Goal: Navigation & Orientation: Understand site structure

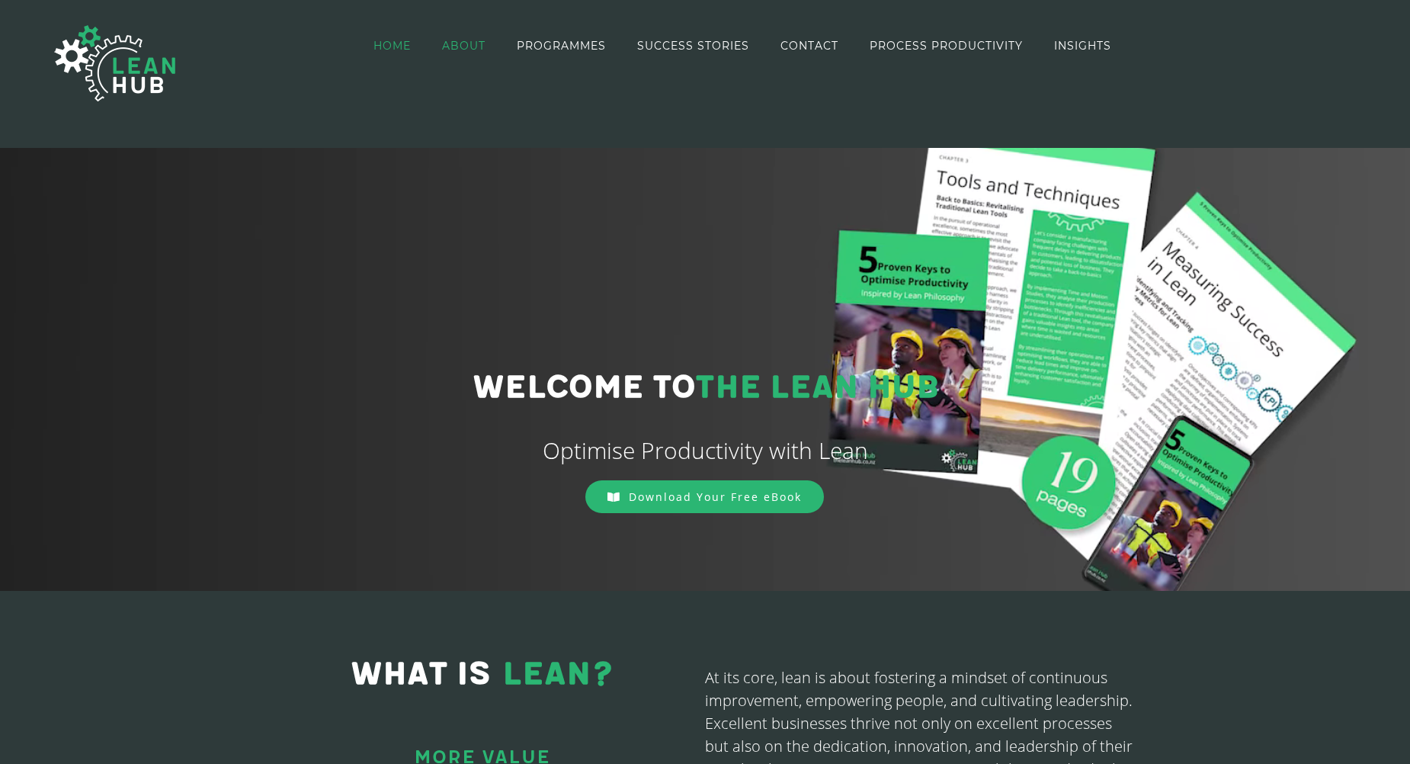
click at [470, 43] on span "ABOUT" at bounding box center [463, 45] width 43 height 11
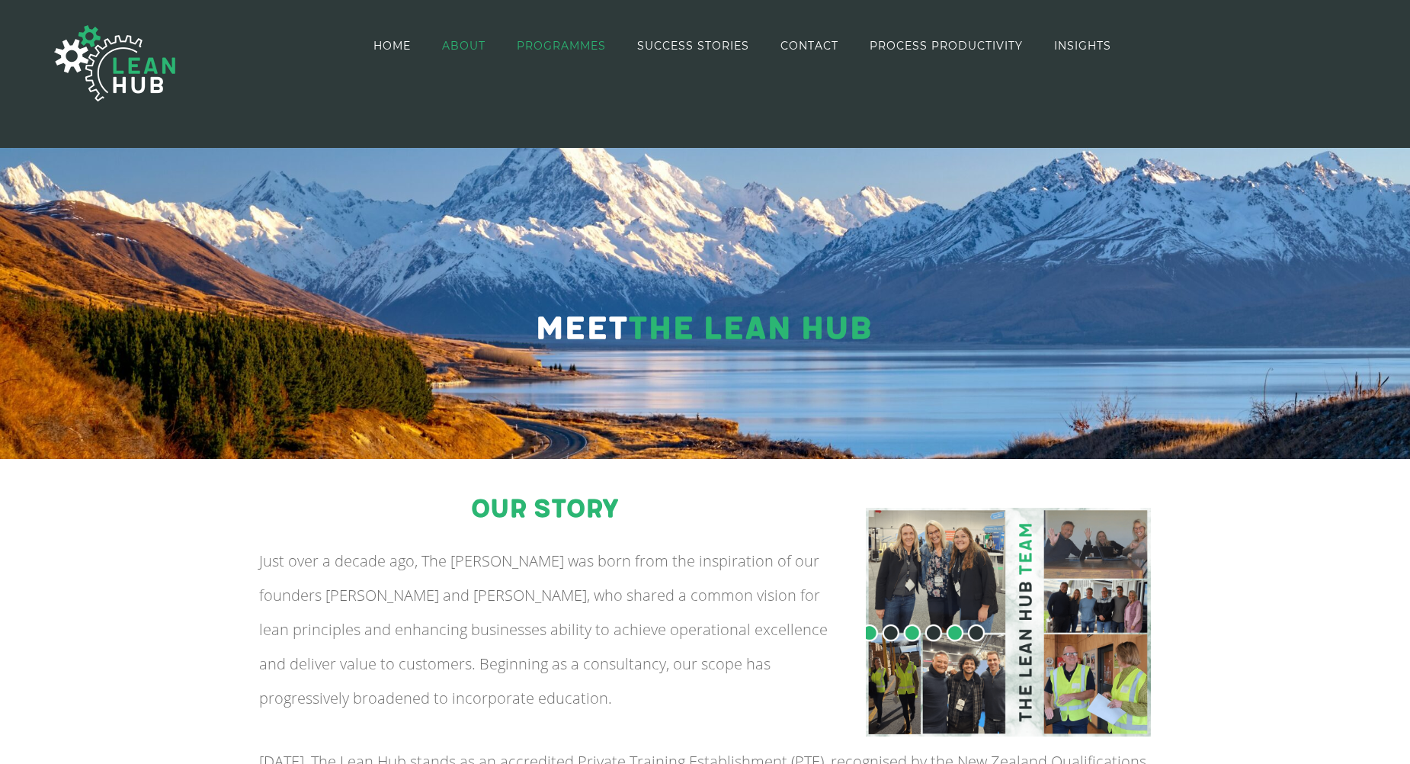
click at [573, 58] on link "PROGRAMMES" at bounding box center [561, 46] width 89 height 88
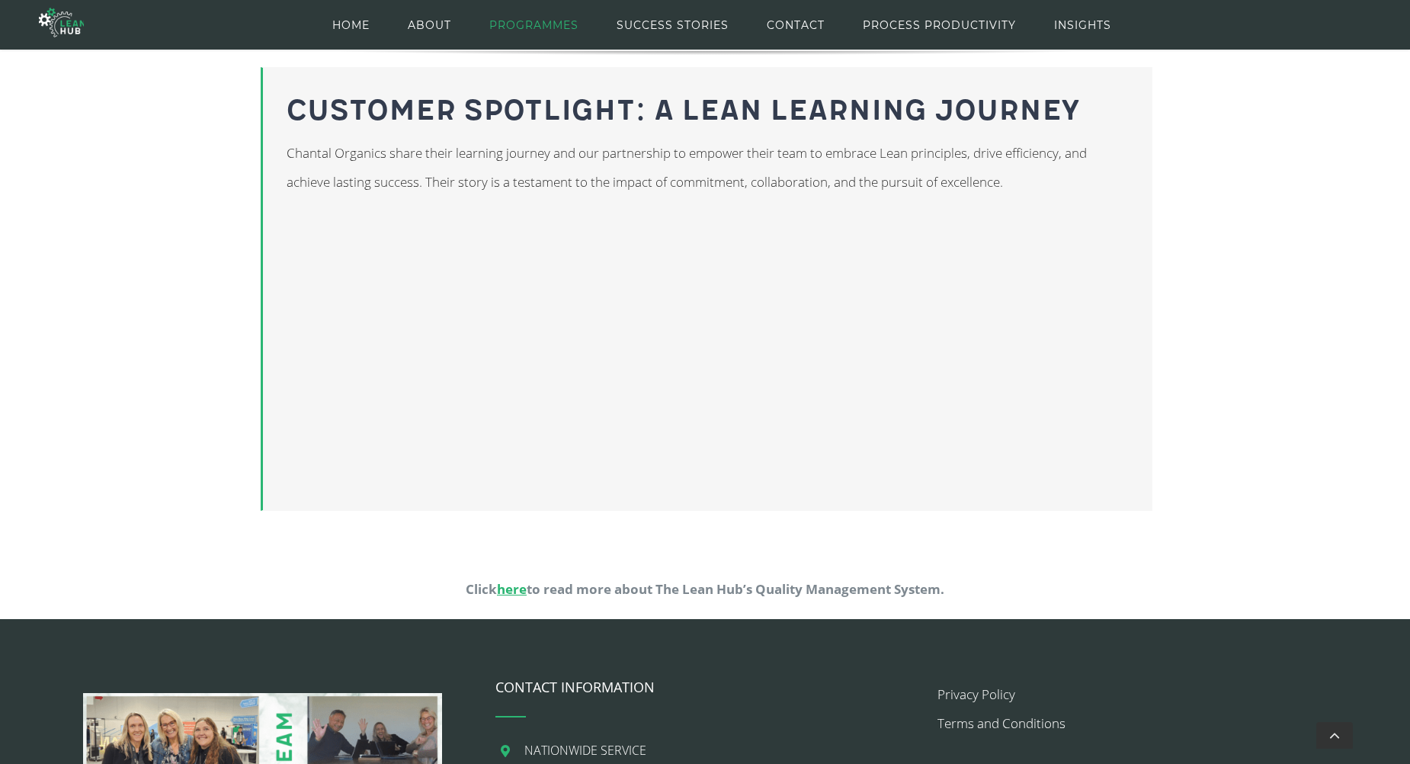
scroll to position [1123, 0]
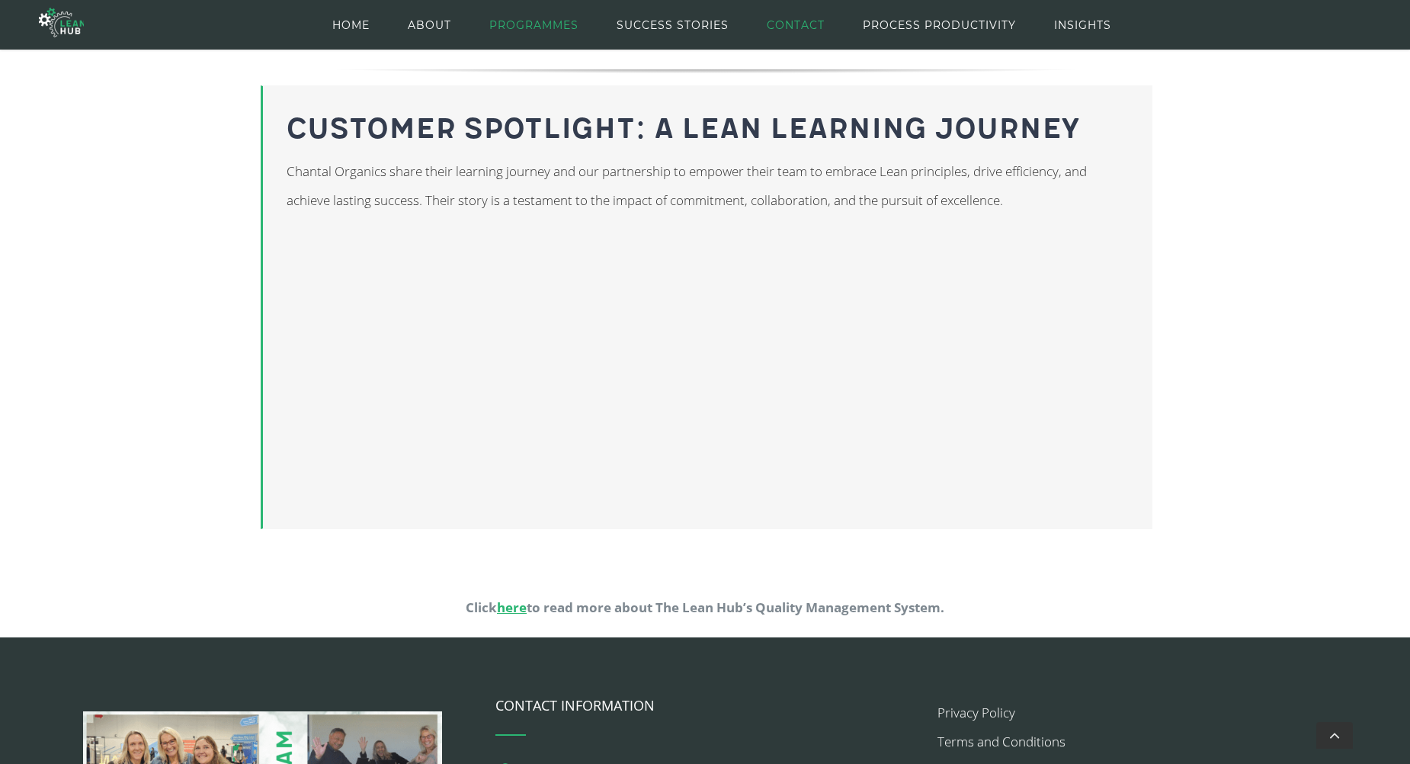
click at [787, 27] on span "CONTACT" at bounding box center [796, 25] width 58 height 69
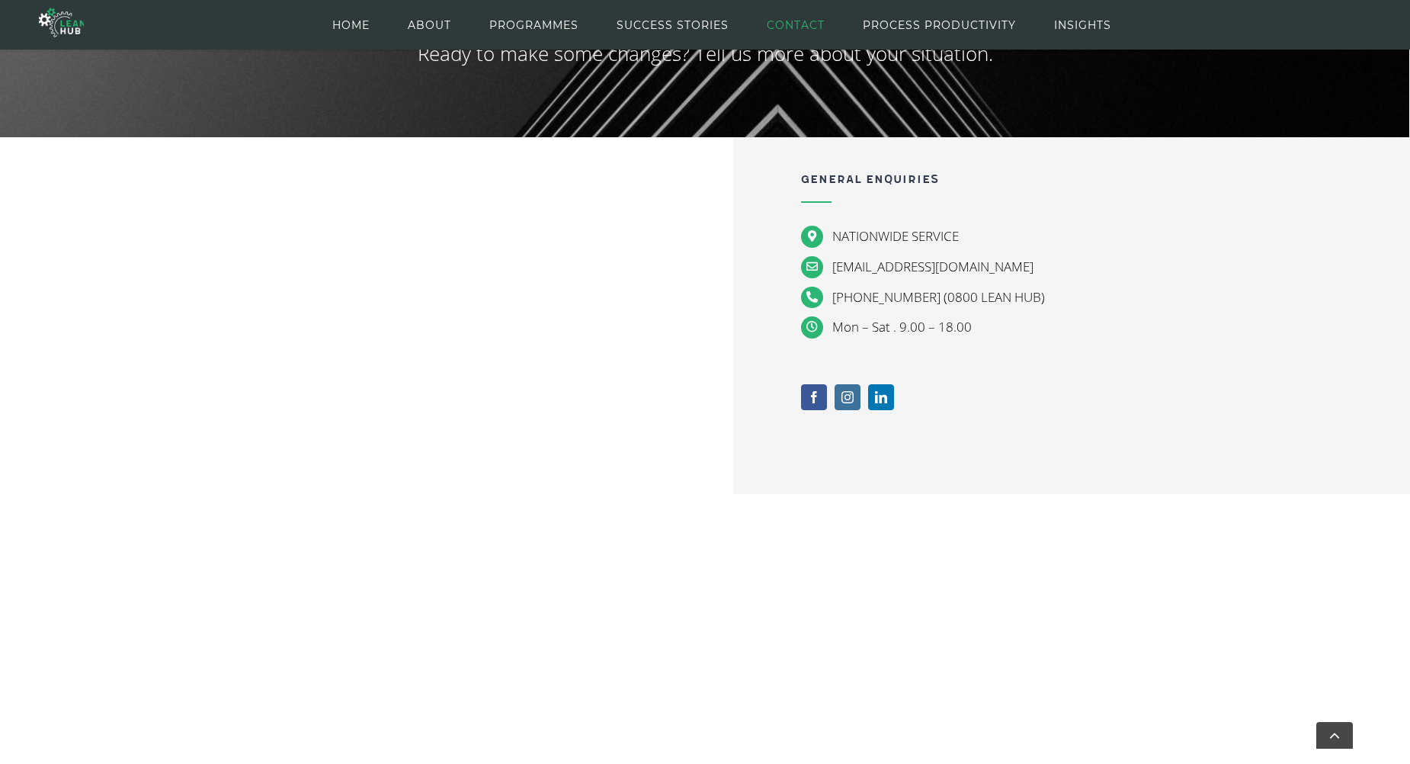
scroll to position [137, 0]
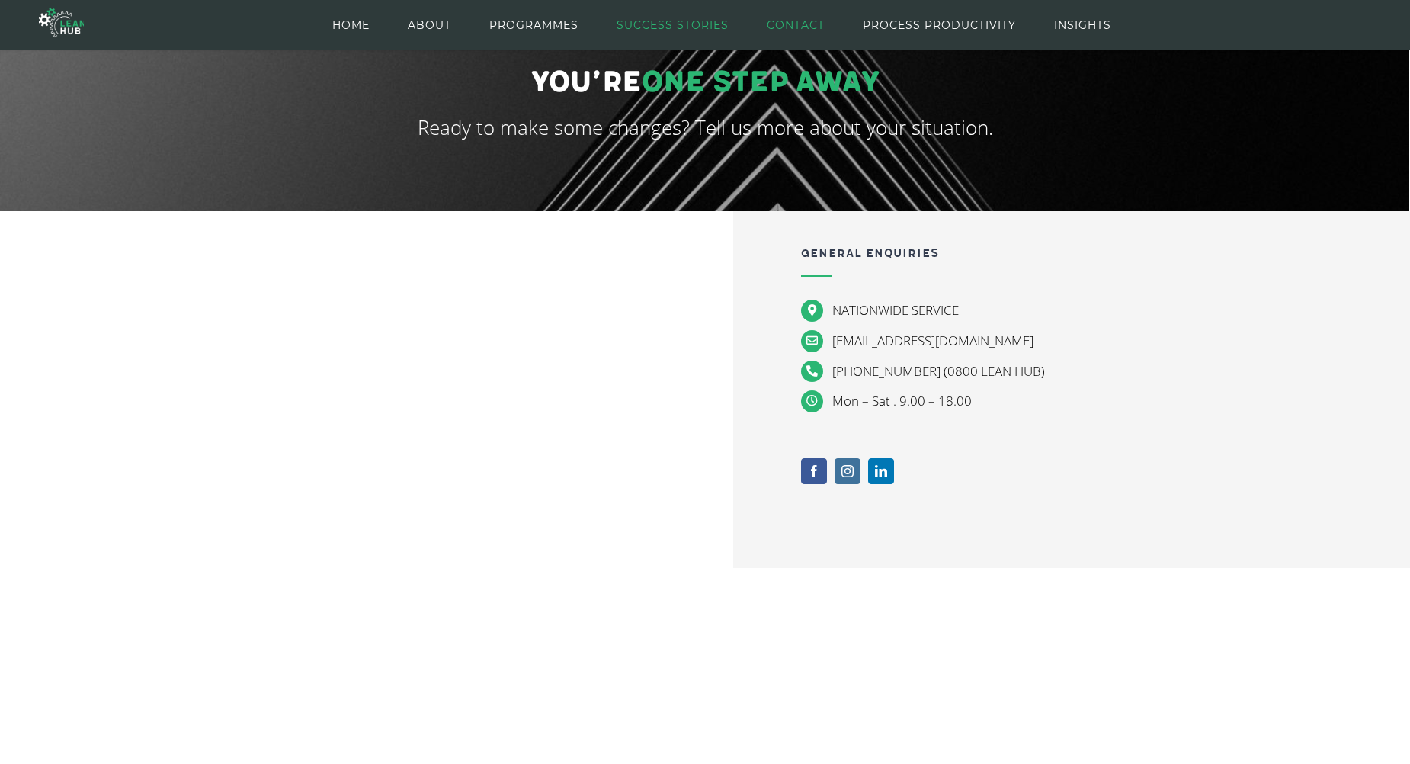
click at [658, 38] on span "SUCCESS STORIES" at bounding box center [673, 25] width 112 height 69
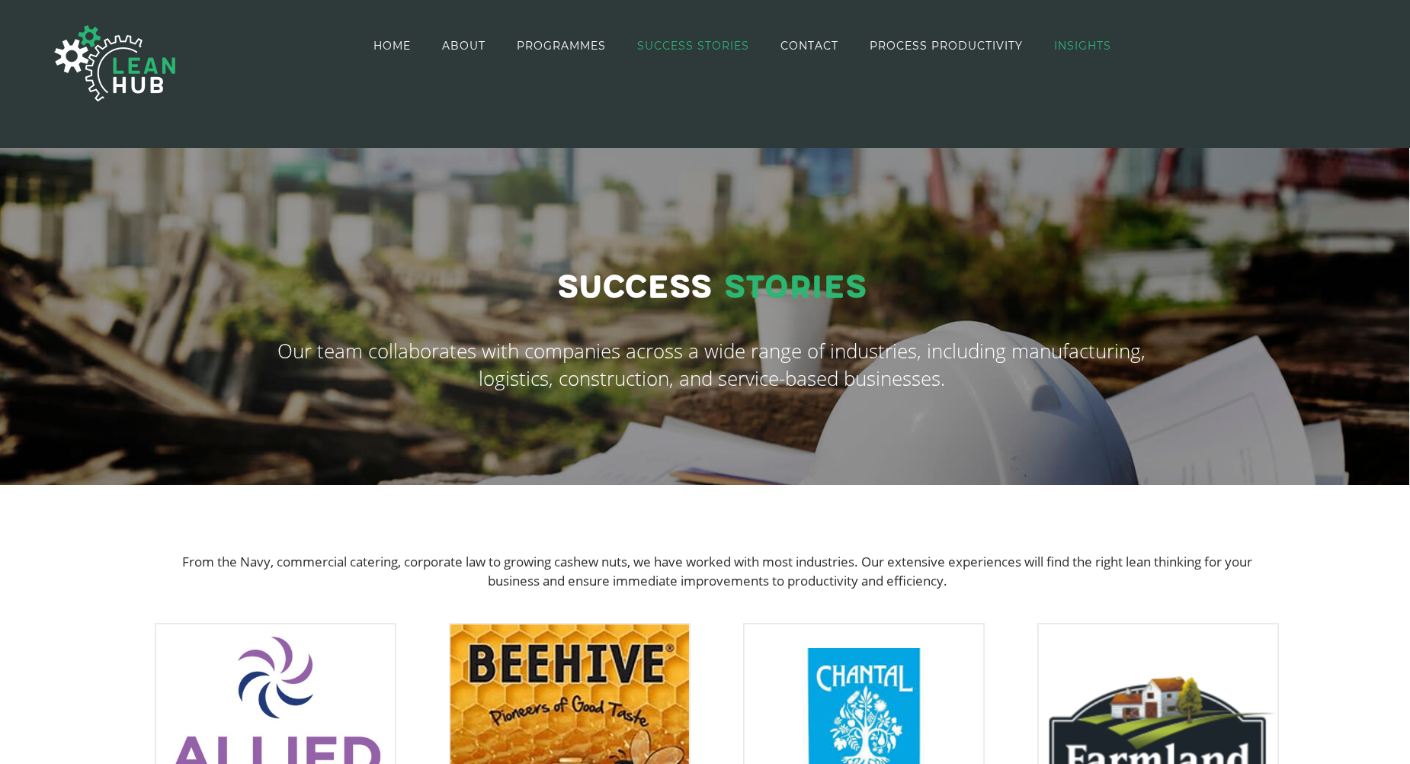
click at [1089, 53] on link "INSIGHTS" at bounding box center [1082, 46] width 57 height 88
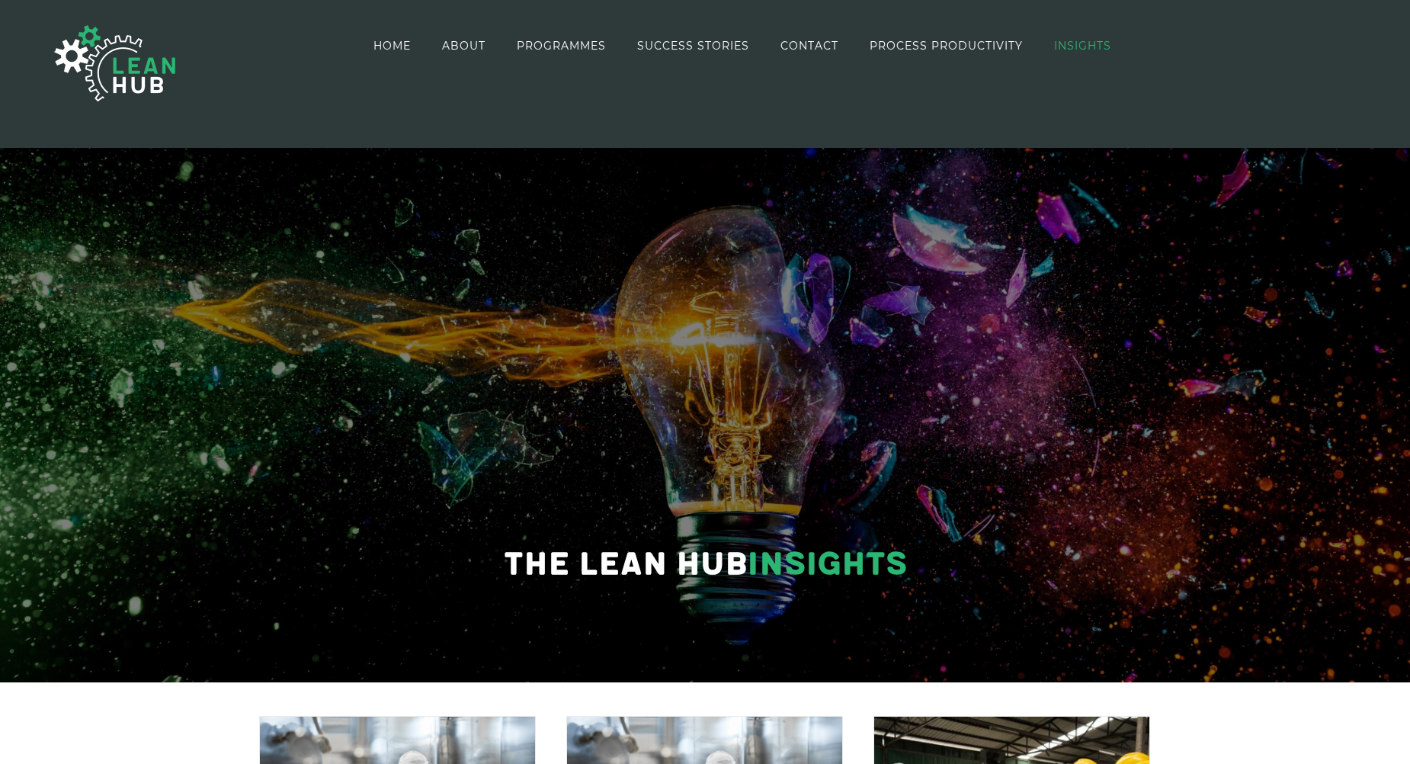
click at [980, 51] on span "PROCESS PRODUCTIVITY" at bounding box center [946, 45] width 153 height 11
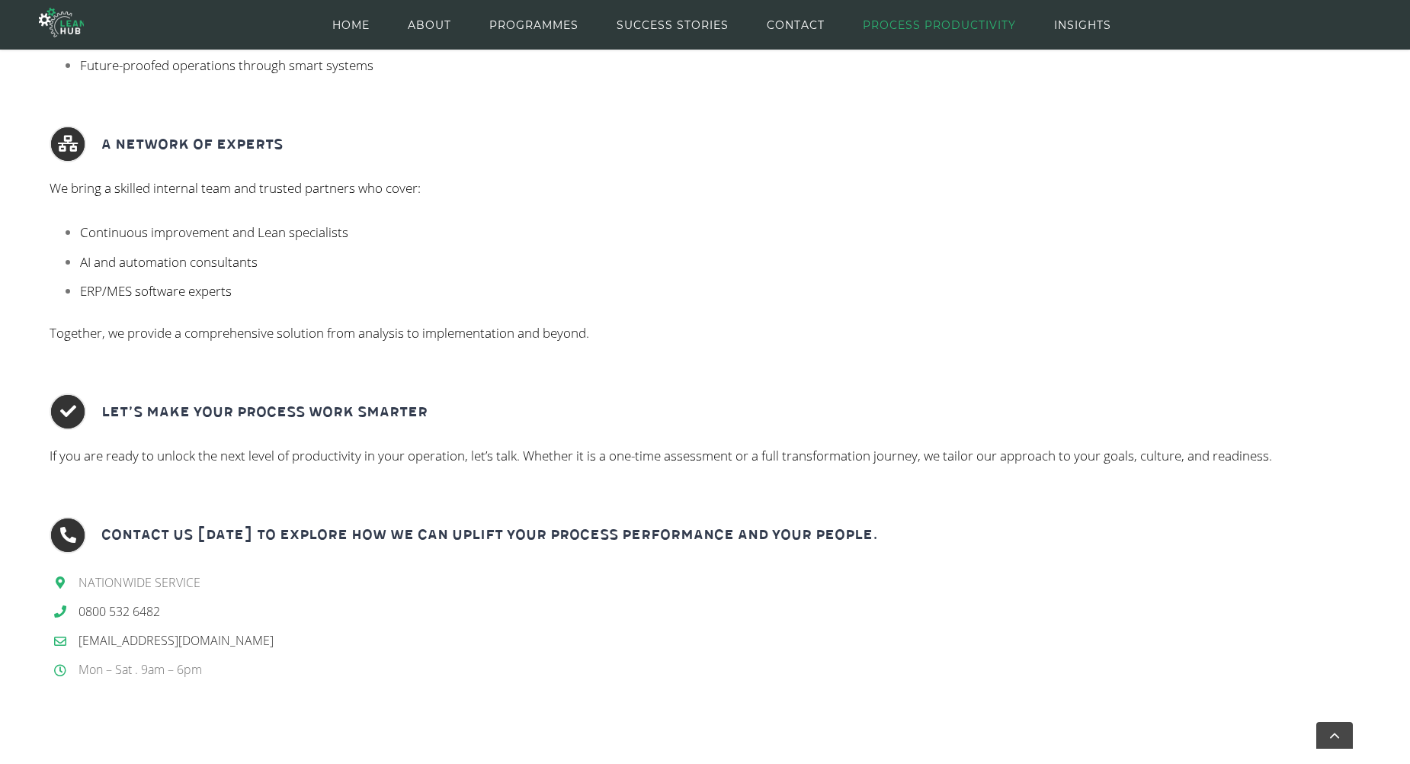
scroll to position [1495, 0]
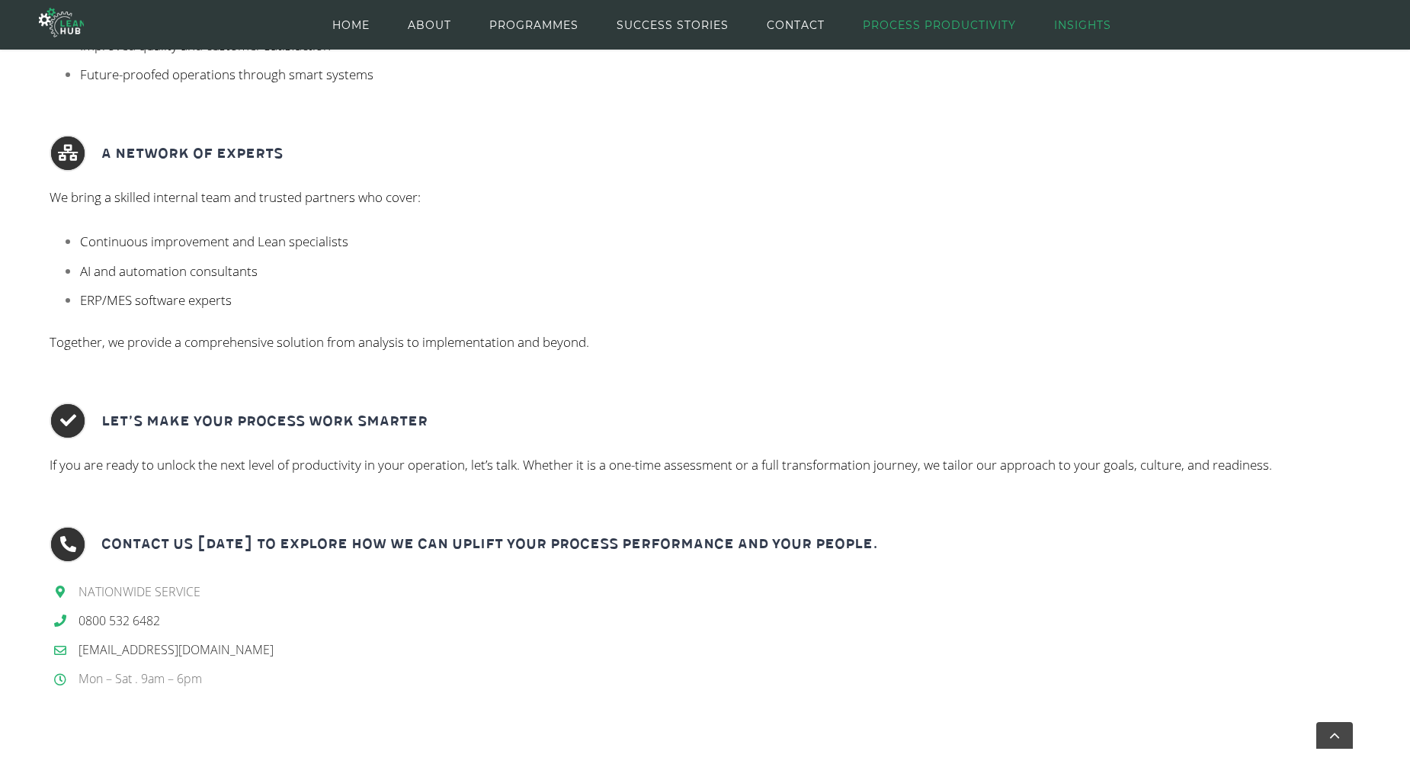
click at [1102, 21] on span "INSIGHTS" at bounding box center [1082, 25] width 57 height 69
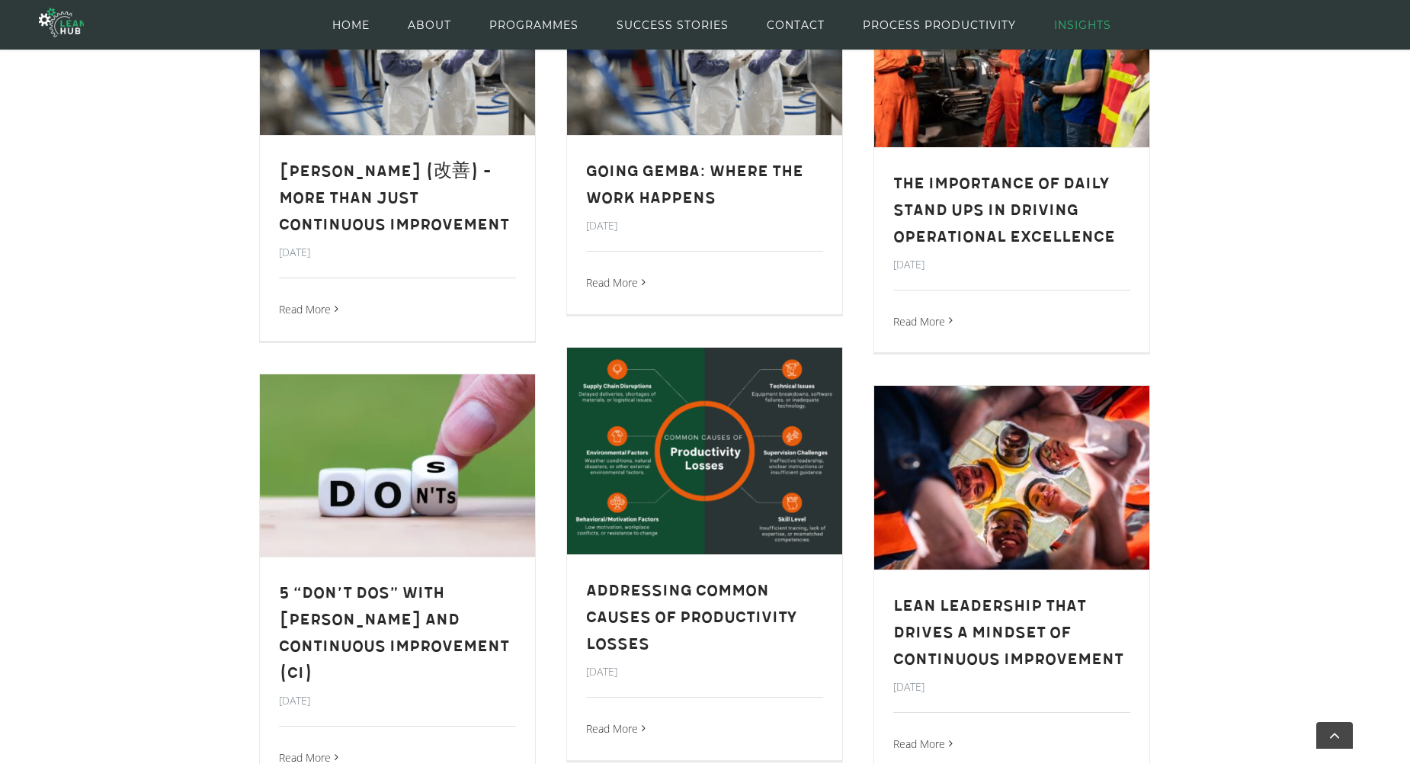
scroll to position [678, 0]
